Goal: Information Seeking & Learning: Learn about a topic

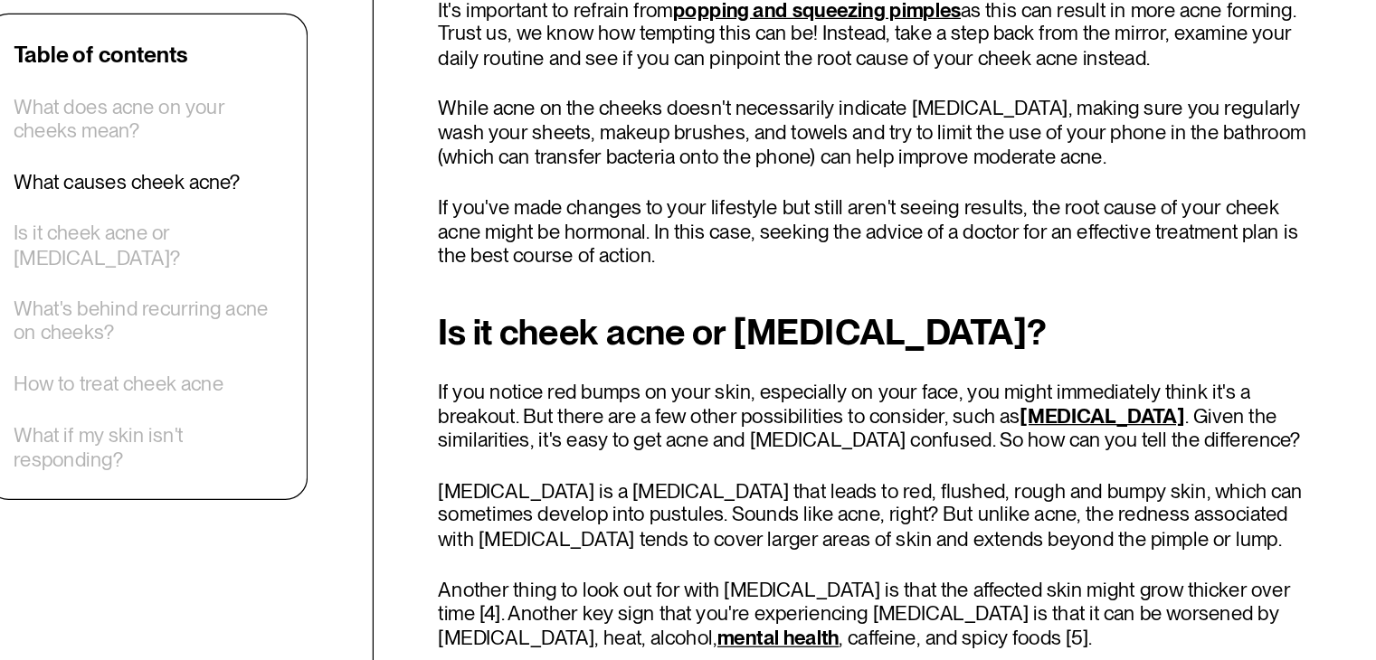
scroll to position [2968, 0]
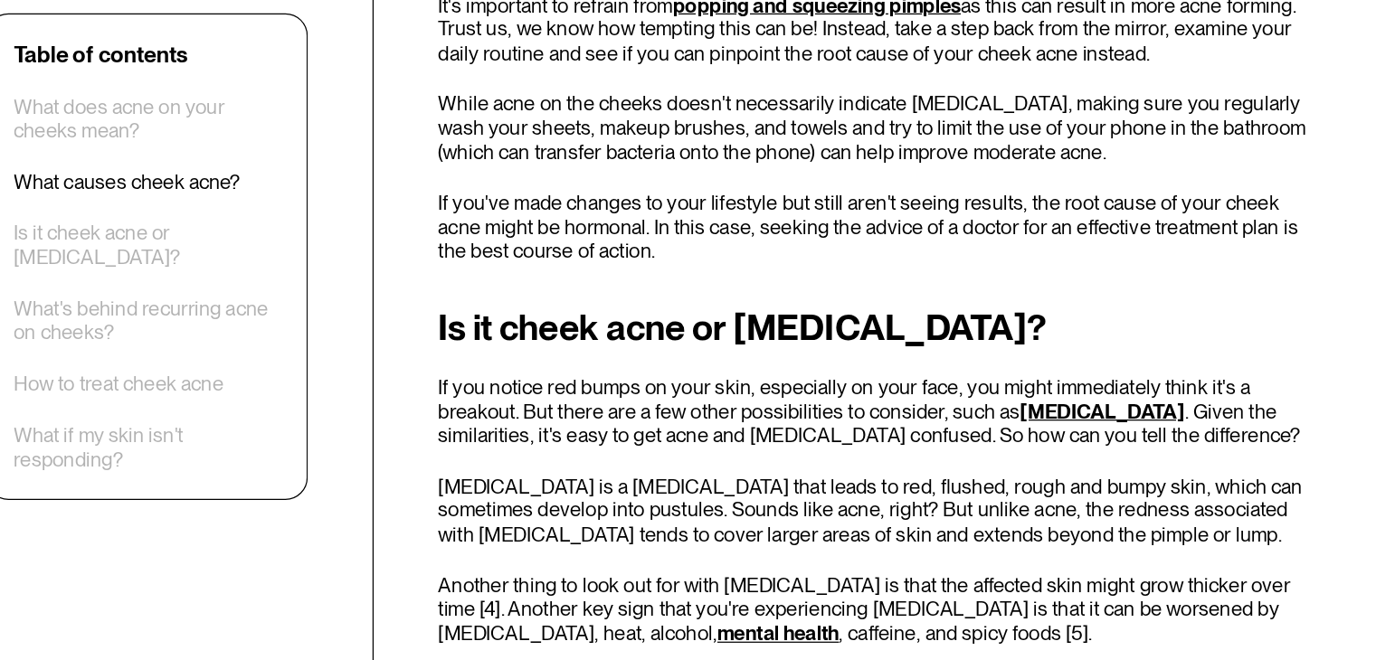
click at [507, 287] on div "Table of contents What does acne on your cheeks mean? What causes cheek acne? I…" at bounding box center [688, 218] width 1129 height 4943
drag, startPoint x: 507, startPoint y: 287, endPoint x: 626, endPoint y: 304, distance: 120.7
click at [507, 287] on div "Table of contents What does acne on your cheeks mean? What causes cheek acne? I…" at bounding box center [688, 218] width 1129 height 4943
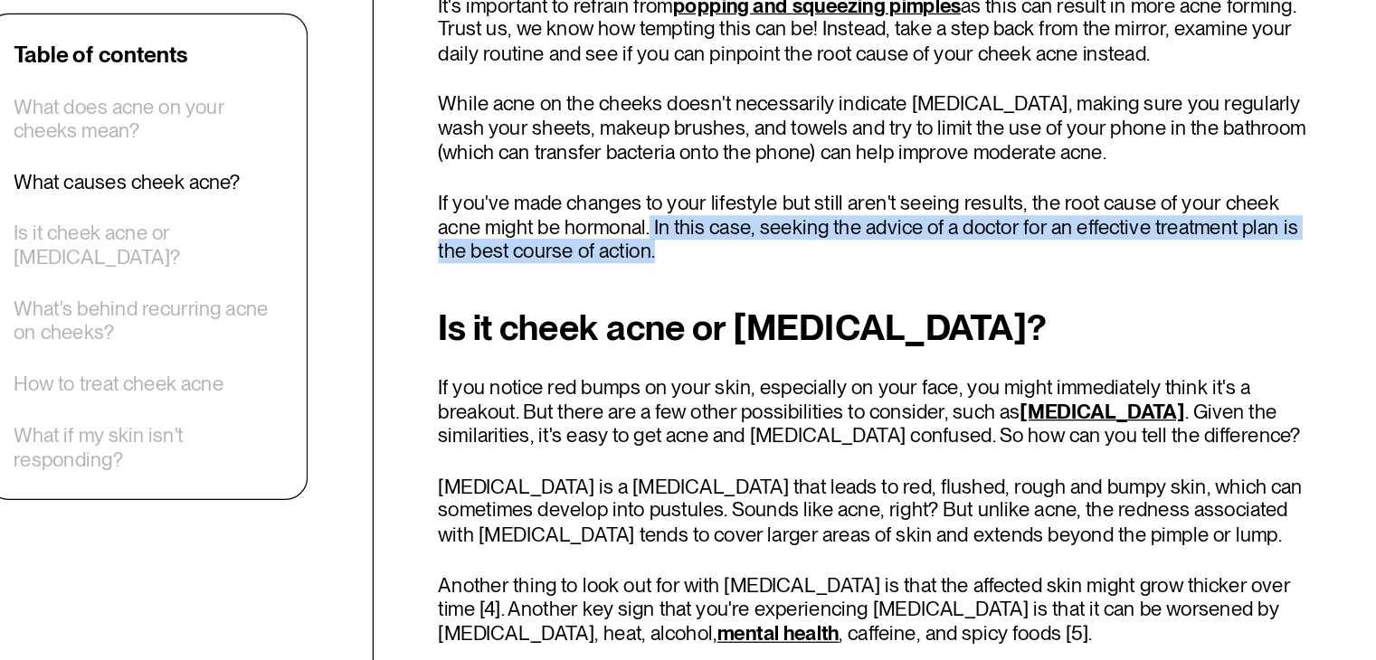
drag, startPoint x: 644, startPoint y: 312, endPoint x: 668, endPoint y: 327, distance: 27.6
click at [668, 327] on p "If you've made changes to your lifestyle but still aren't seeing results, the r…" at bounding box center [871, 309] width 719 height 59
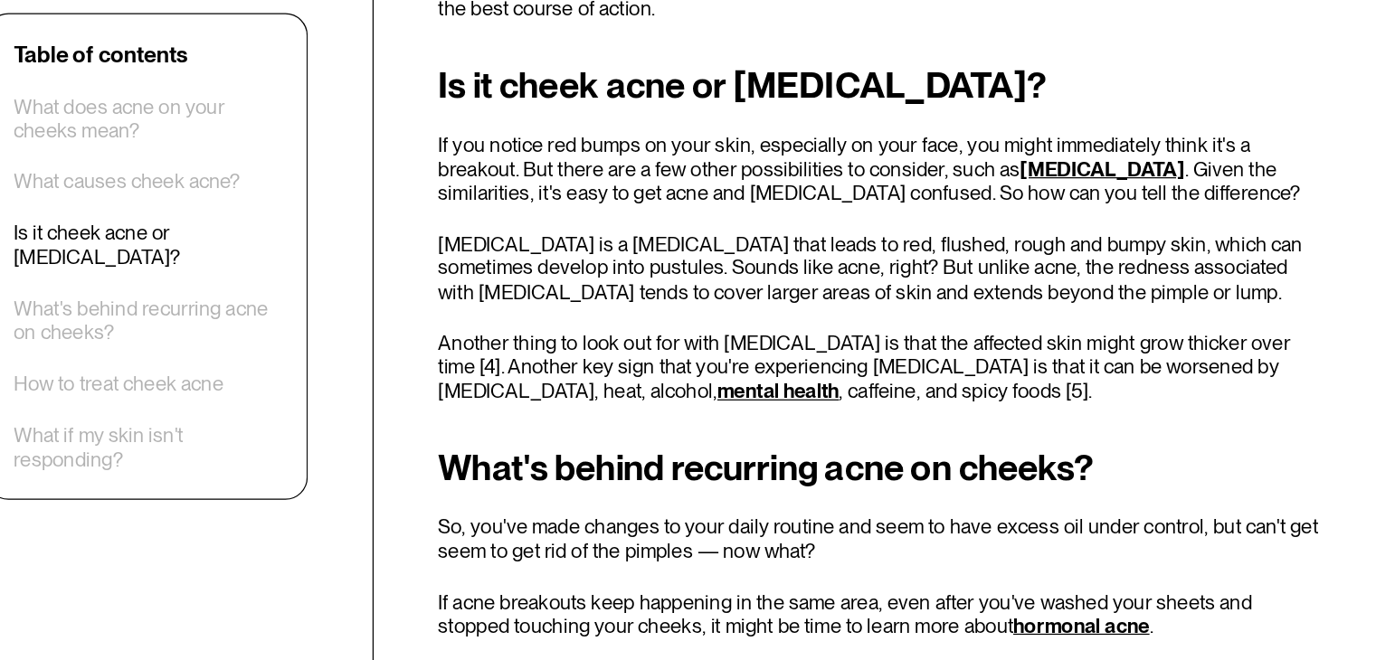
scroll to position [3174, 0]
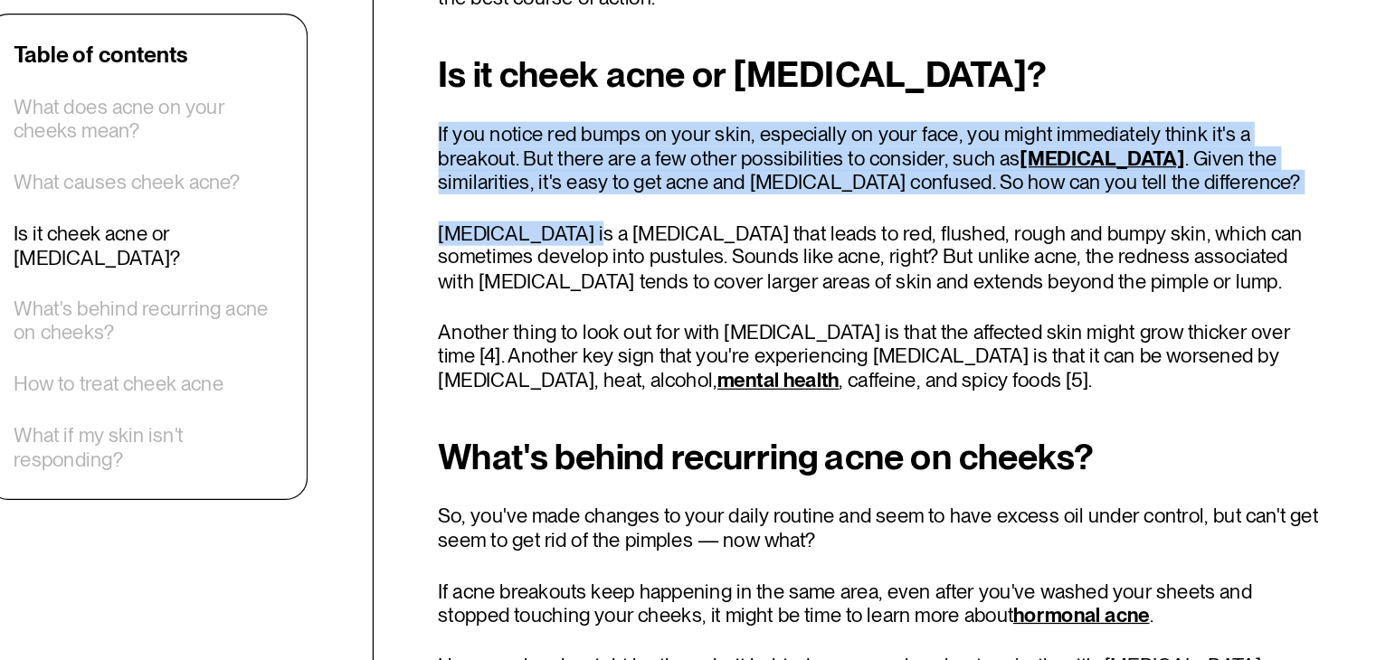
drag, startPoint x: 503, startPoint y: 233, endPoint x: 622, endPoint y: 322, distance: 148.0
click at [622, 322] on div "Table of contents What does acne on your cheeks mean? What causes cheek acne? I…" at bounding box center [688, 13] width 1129 height 4943
click at [622, 322] on p "[MEDICAL_DATA] is a [MEDICAL_DATA] that leads to red, flushed, rough and bumpy …" at bounding box center [871, 333] width 719 height 59
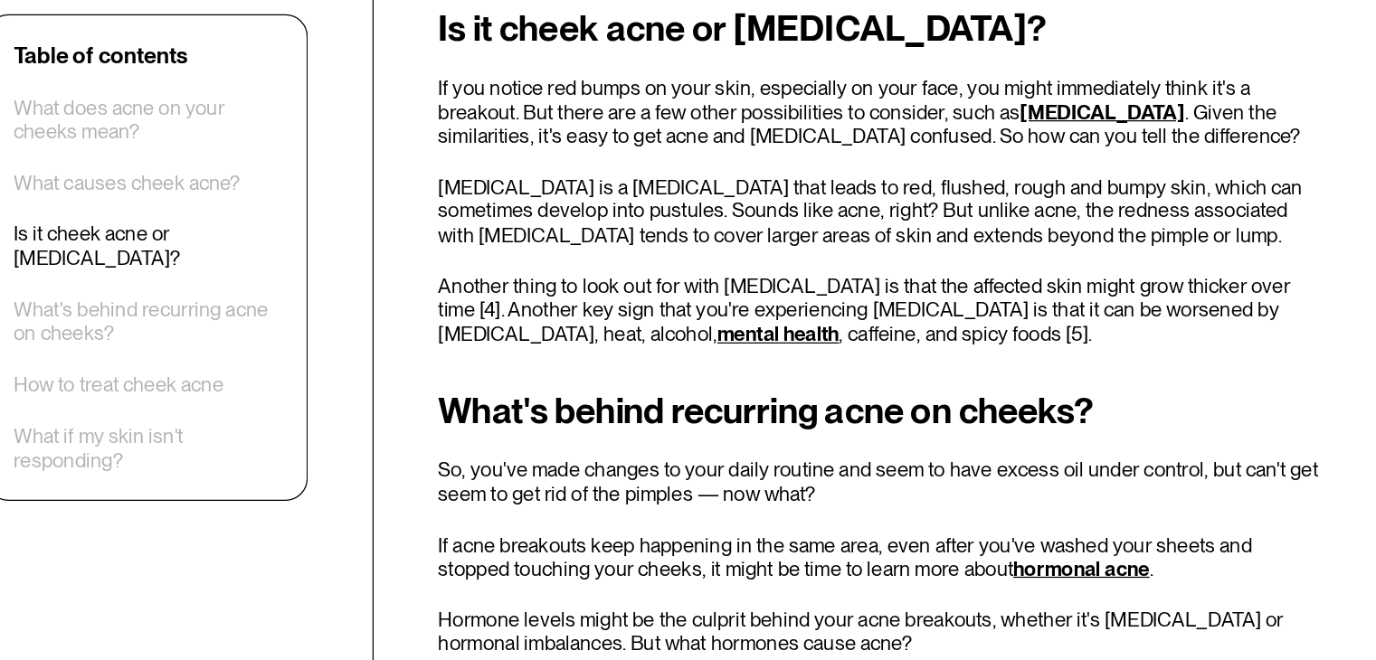
scroll to position [3212, 0]
